Goal: Task Accomplishment & Management: Use online tool/utility

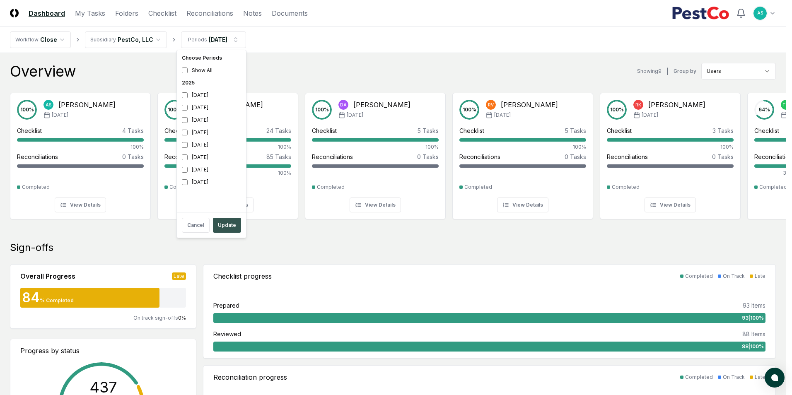
click at [223, 227] on button "Update" at bounding box center [227, 225] width 28 height 15
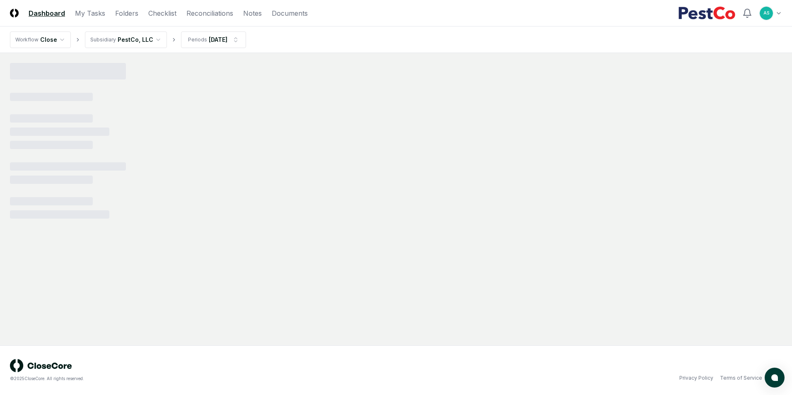
click at [212, 18] on header "CloseCore Dashboard My Tasks Folders Checklist Reconciliations Notes Documents …" at bounding box center [396, 13] width 792 height 26
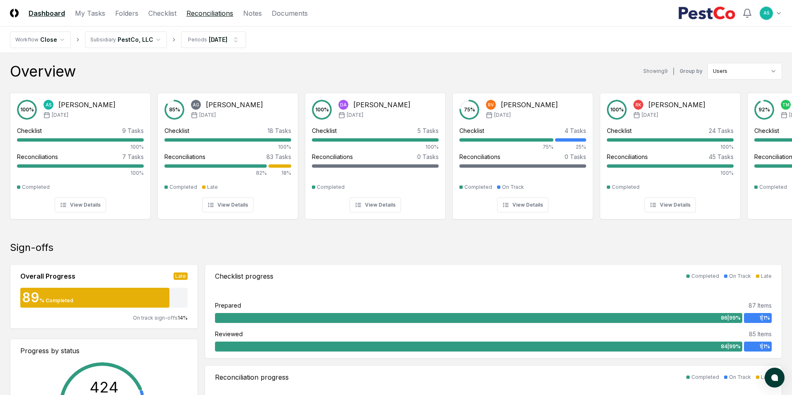
click at [214, 11] on link "Reconciliations" at bounding box center [209, 13] width 47 height 10
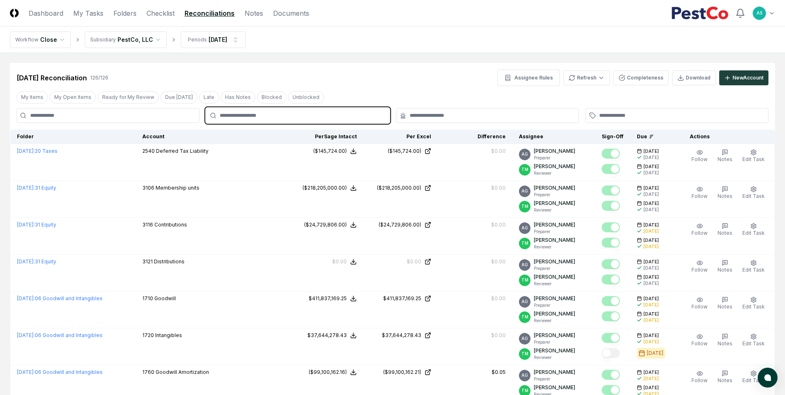
click at [291, 115] on input "text" at bounding box center [302, 115] width 164 height 7
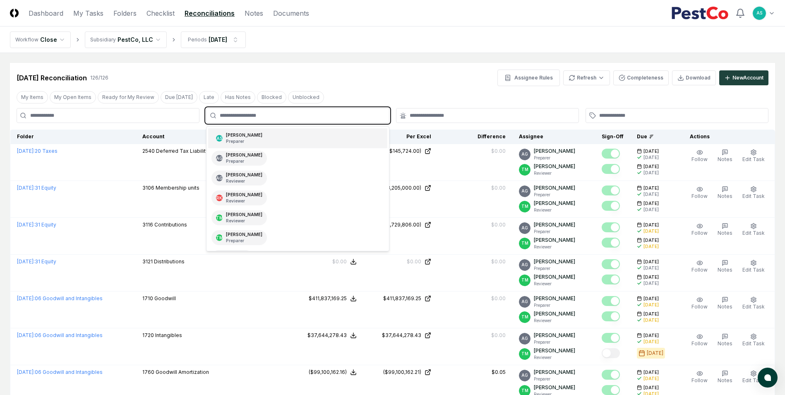
click at [292, 133] on div "AS [PERSON_NAME] Preparer" at bounding box center [297, 138] width 179 height 20
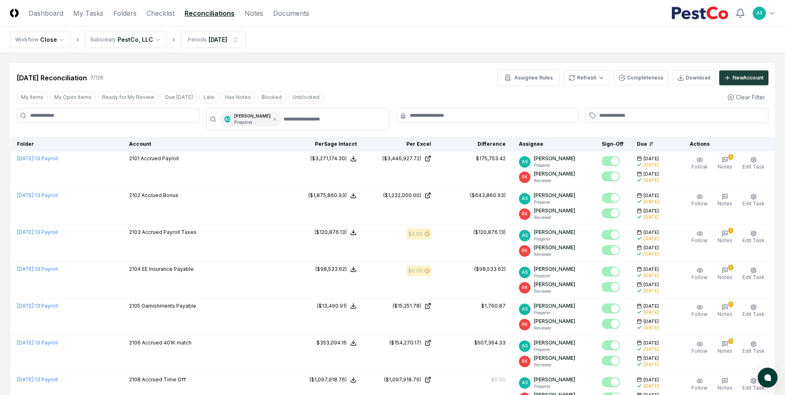
click at [375, 71] on div "[DATE] Reconciliation 7 / 126 Assignee Rules Refresh Completeness Download New …" at bounding box center [393, 78] width 752 height 17
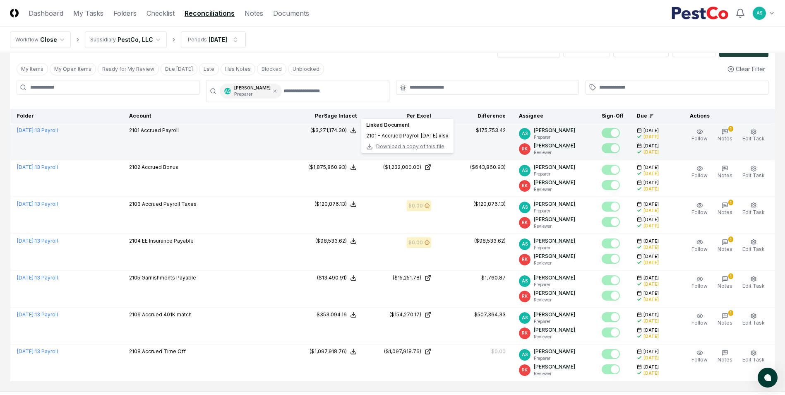
scroll to position [41, 0]
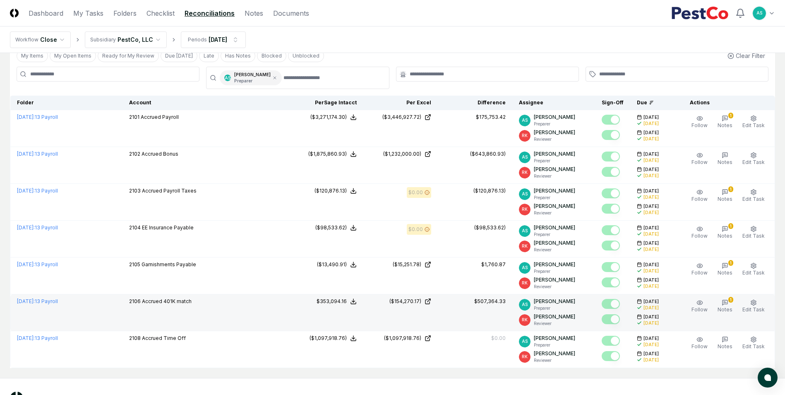
click at [411, 306] on td "($154,270.17)" at bounding box center [401, 312] width 75 height 37
click at [414, 302] on div "($154,270.17)" at bounding box center [406, 301] width 32 height 7
